Goal: Task Accomplishment & Management: Use online tool/utility

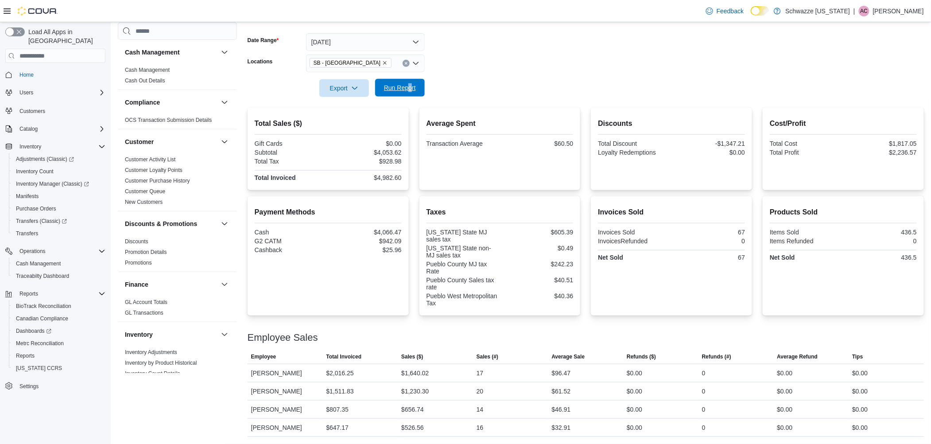
scroll to position [332, 0]
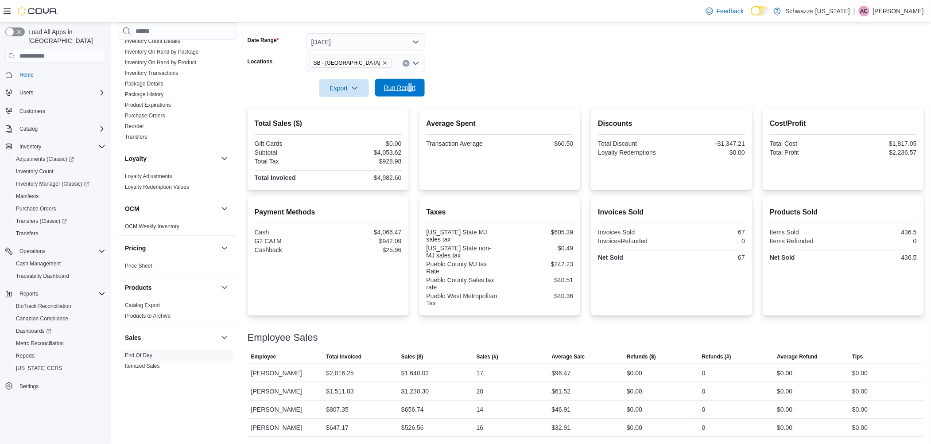
drag, startPoint x: 390, startPoint y: 85, endPoint x: 395, endPoint y: 84, distance: 5.0
click at [391, 85] on span "Run Report" at bounding box center [400, 87] width 32 height 9
click at [411, 89] on span "Run Report" at bounding box center [400, 87] width 32 height 9
click at [409, 87] on span "Run Report" at bounding box center [400, 87] width 32 height 9
click at [401, 85] on span "Run Report" at bounding box center [400, 87] width 32 height 9
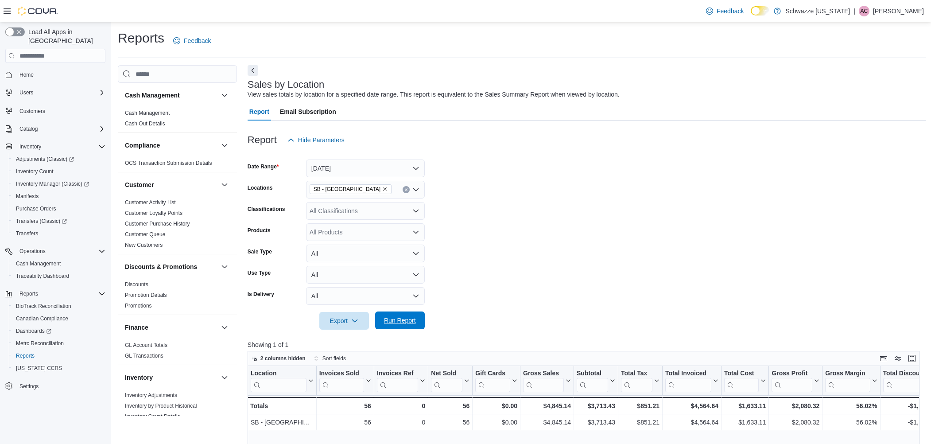
scroll to position [269, 0]
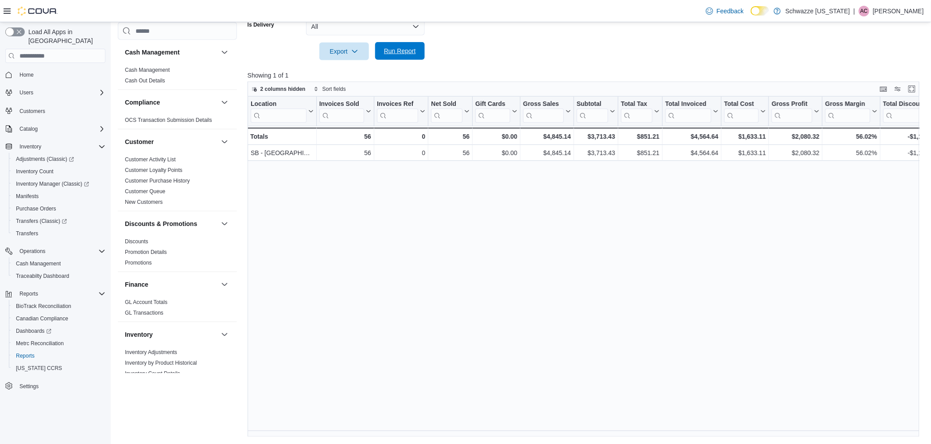
click at [385, 43] on span "Run Report" at bounding box center [399, 51] width 39 height 18
